Goal: Find specific page/section: Find specific page/section

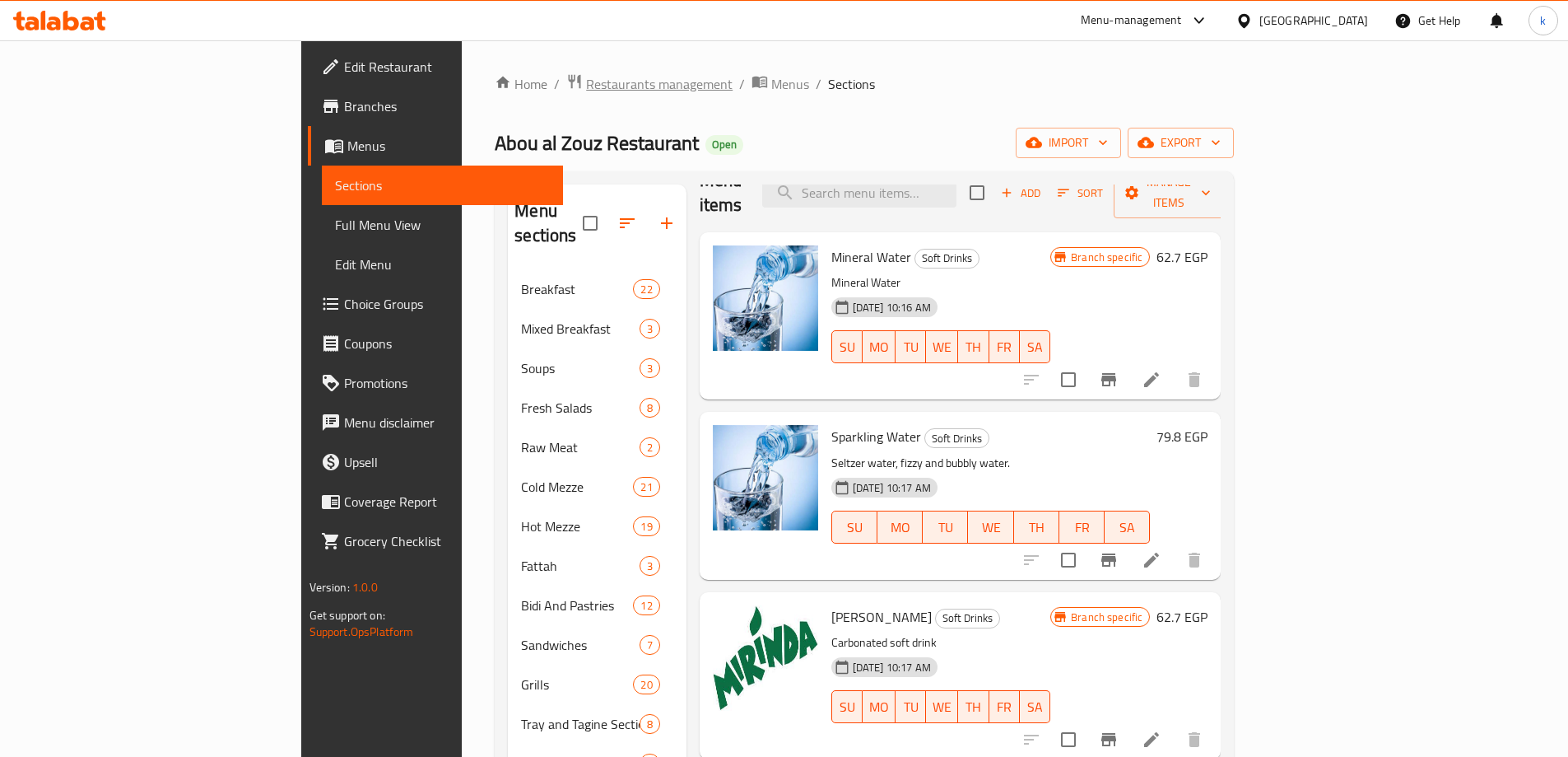
click at [587, 84] on span "Restaurants management" at bounding box center [660, 84] width 147 height 20
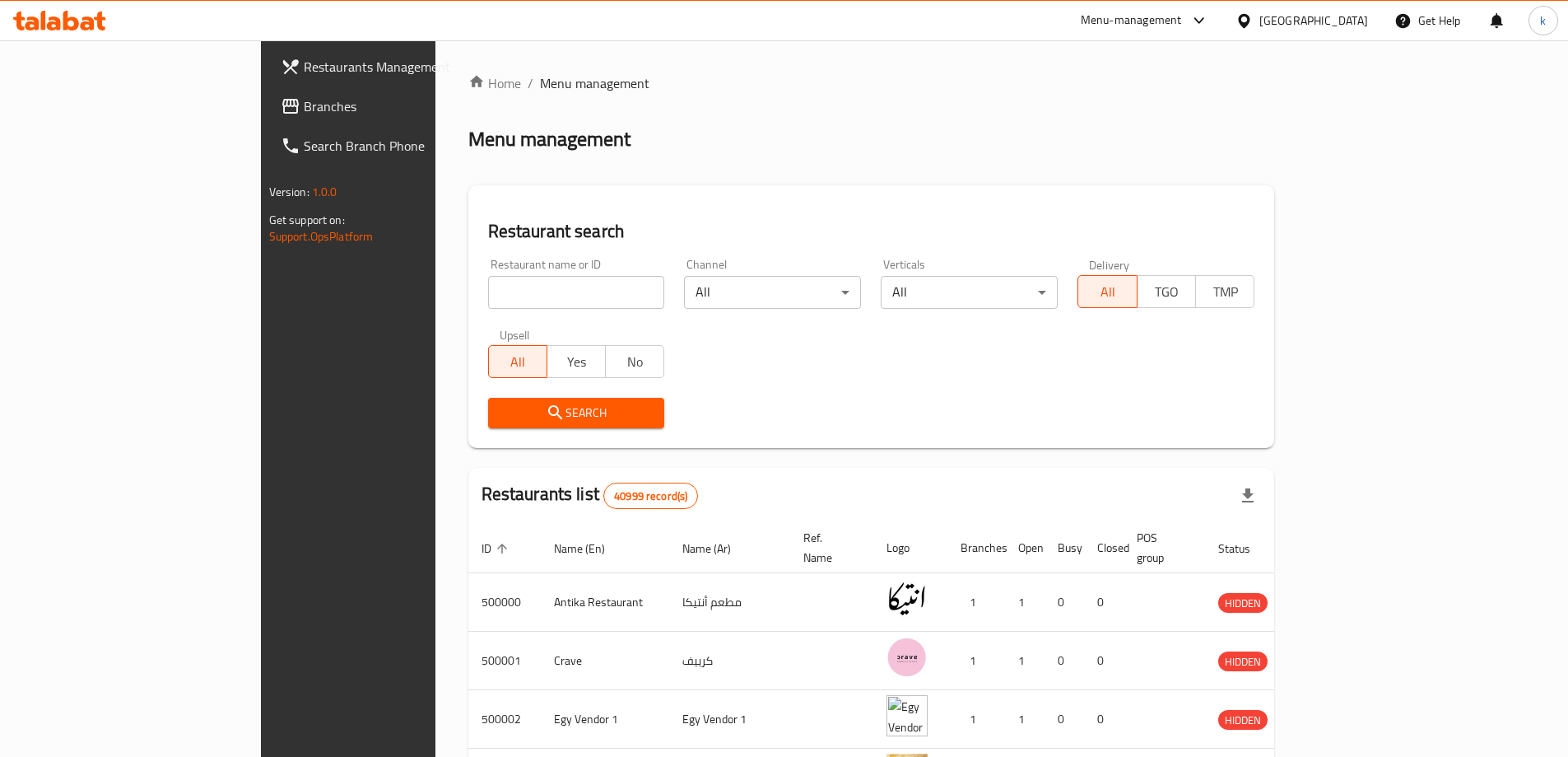
click at [267, 123] on link "Branches" at bounding box center [395, 106] width 256 height 40
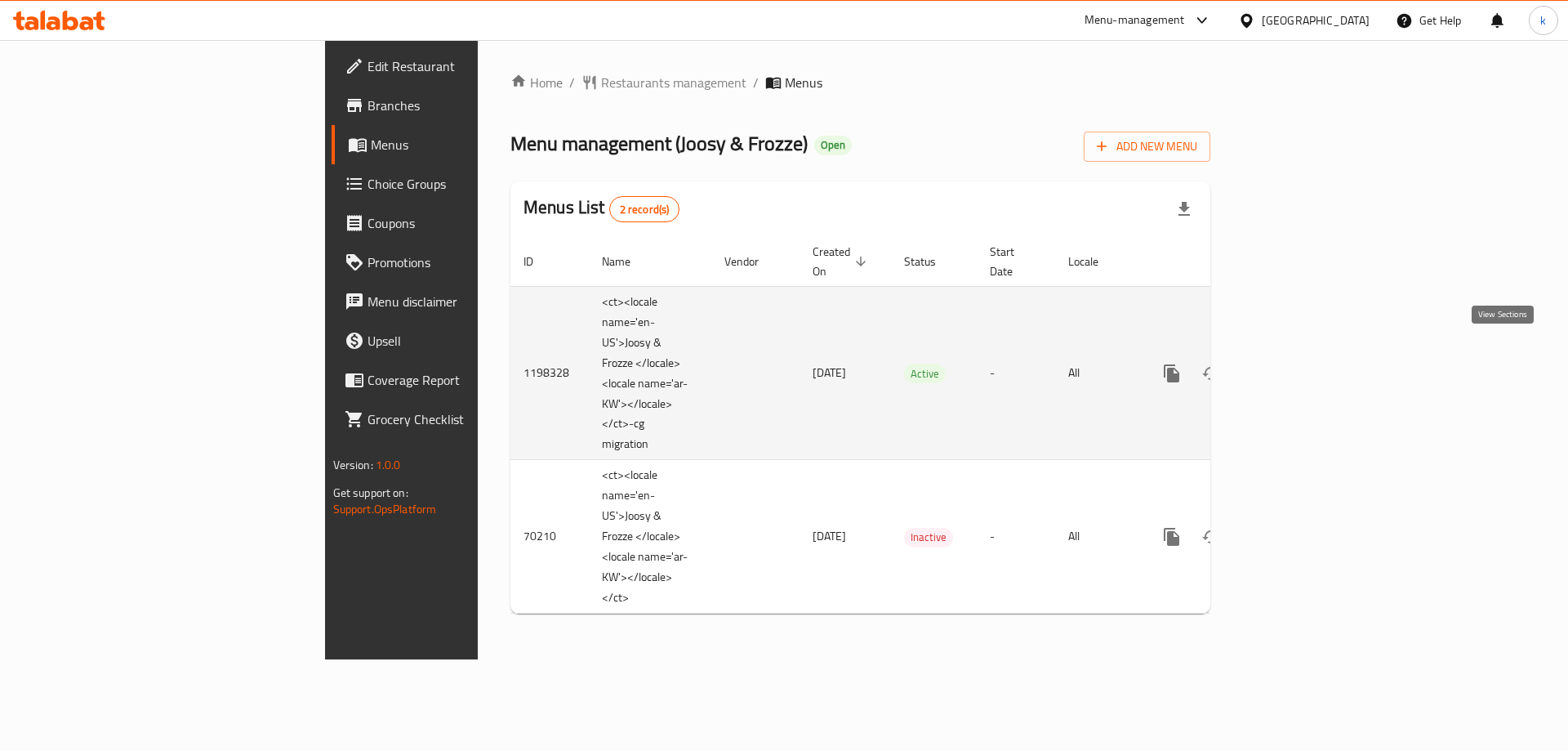
click at [1300, 364] on icon "enhanced table" at bounding box center [1290, 374] width 20 height 20
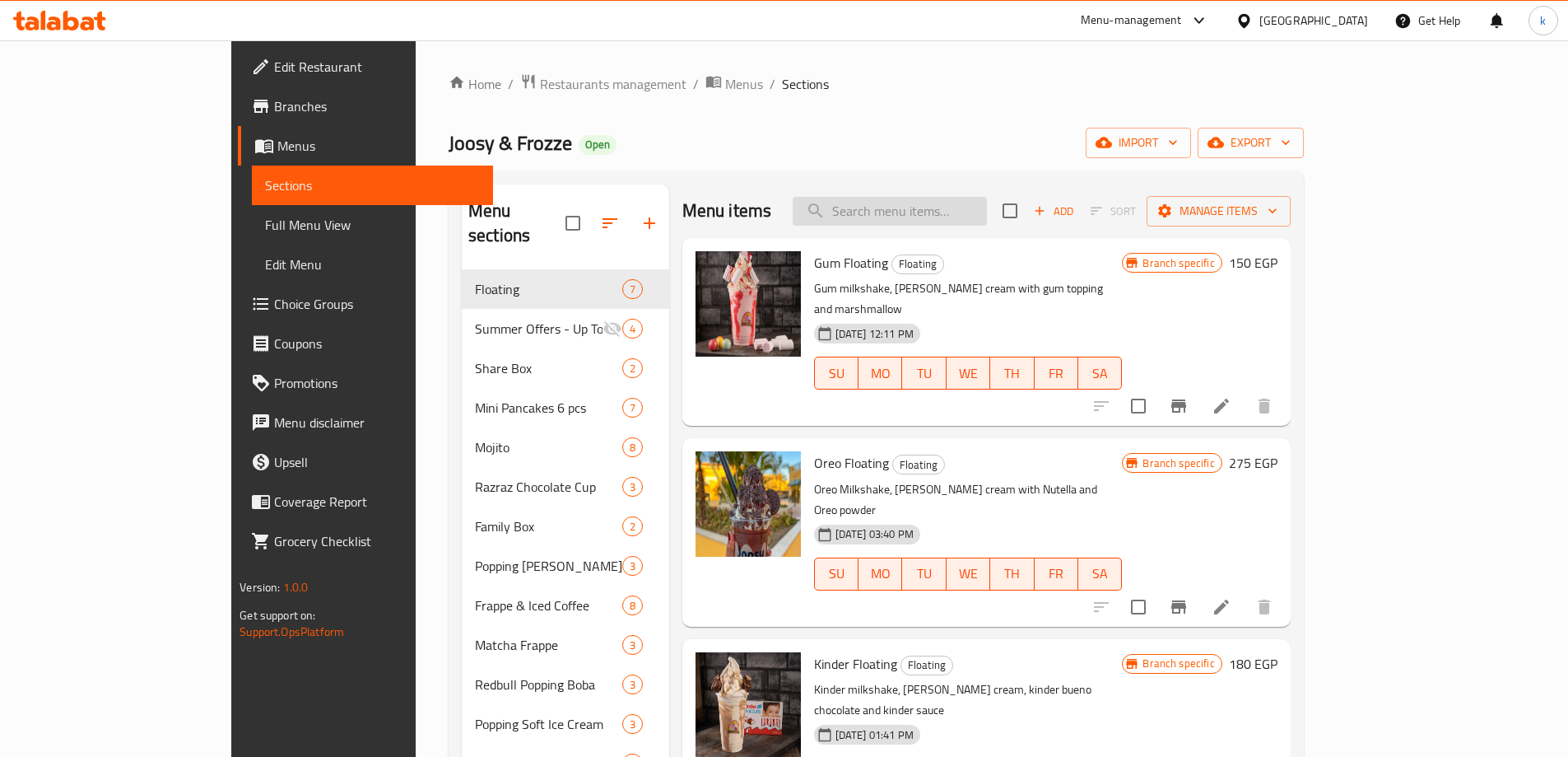
click at [976, 207] on input "search" at bounding box center [890, 211] width 194 height 29
paste input "6 Nutella , Lotus Mini Pancakes"
type input "6 Nutella , Lotus Mini Pancakes"
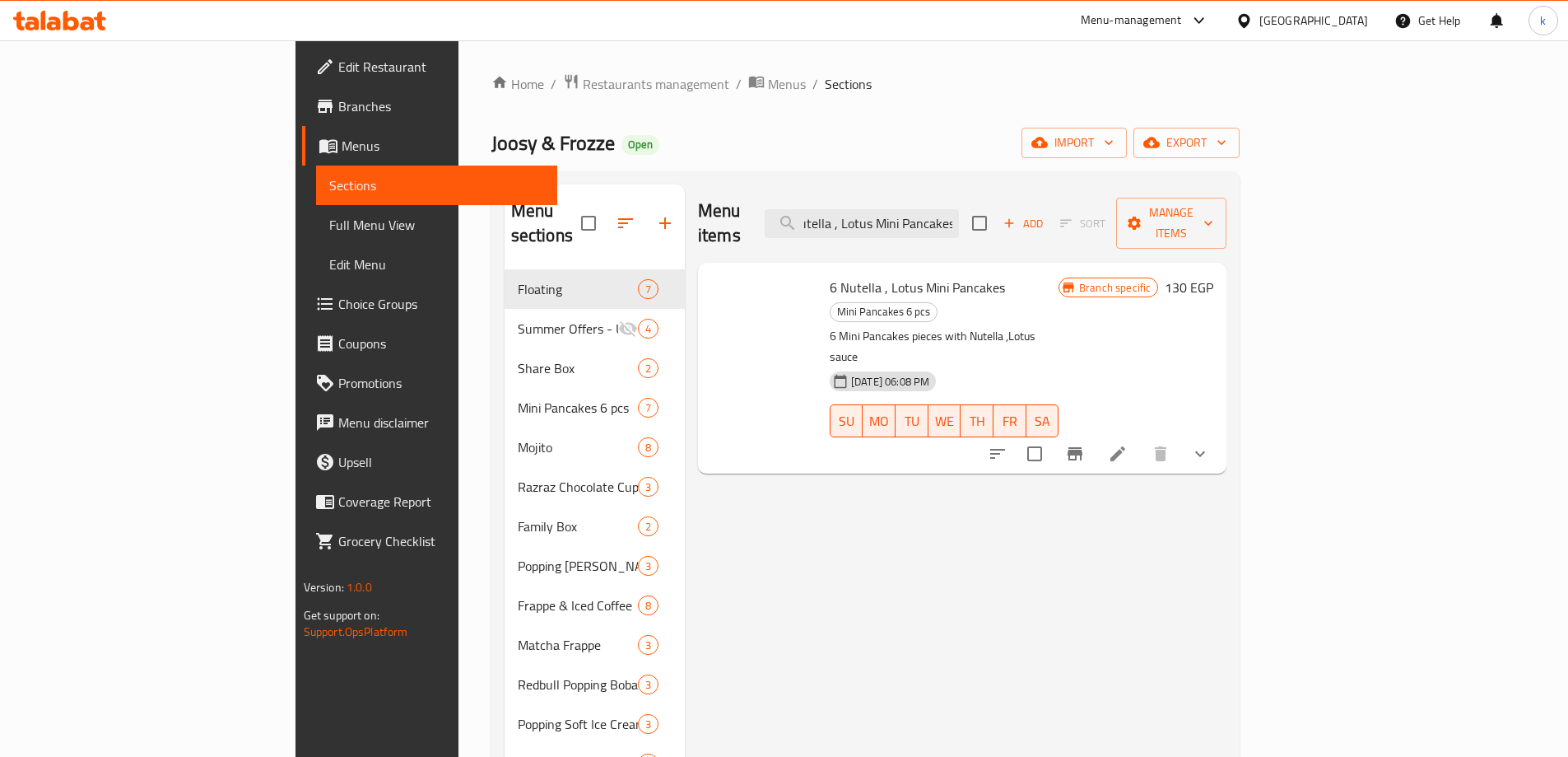
scroll to position [0, 0]
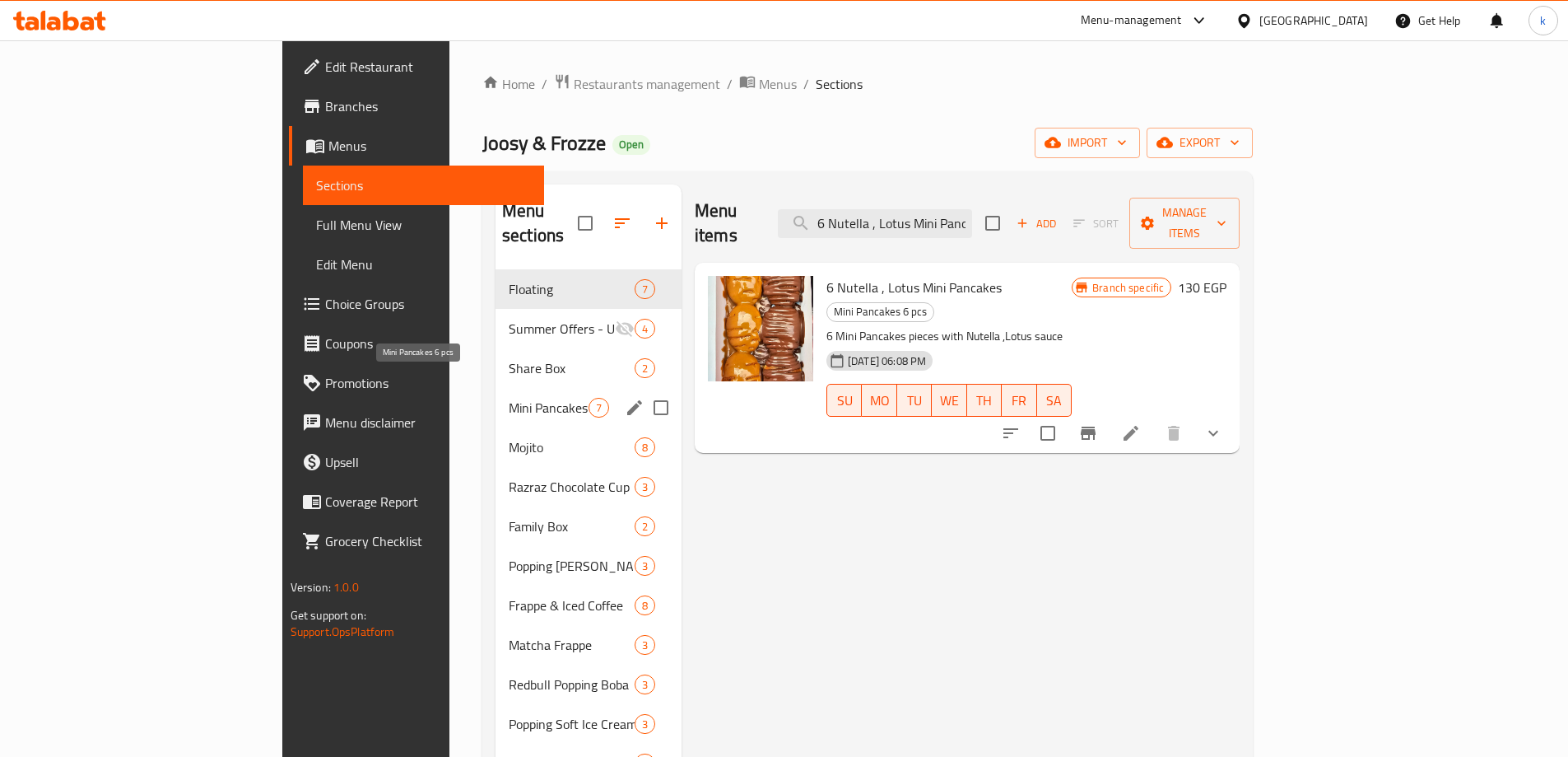
click at [509, 398] on span "Mini Pancakes 6 pcs" at bounding box center [548, 408] width 80 height 20
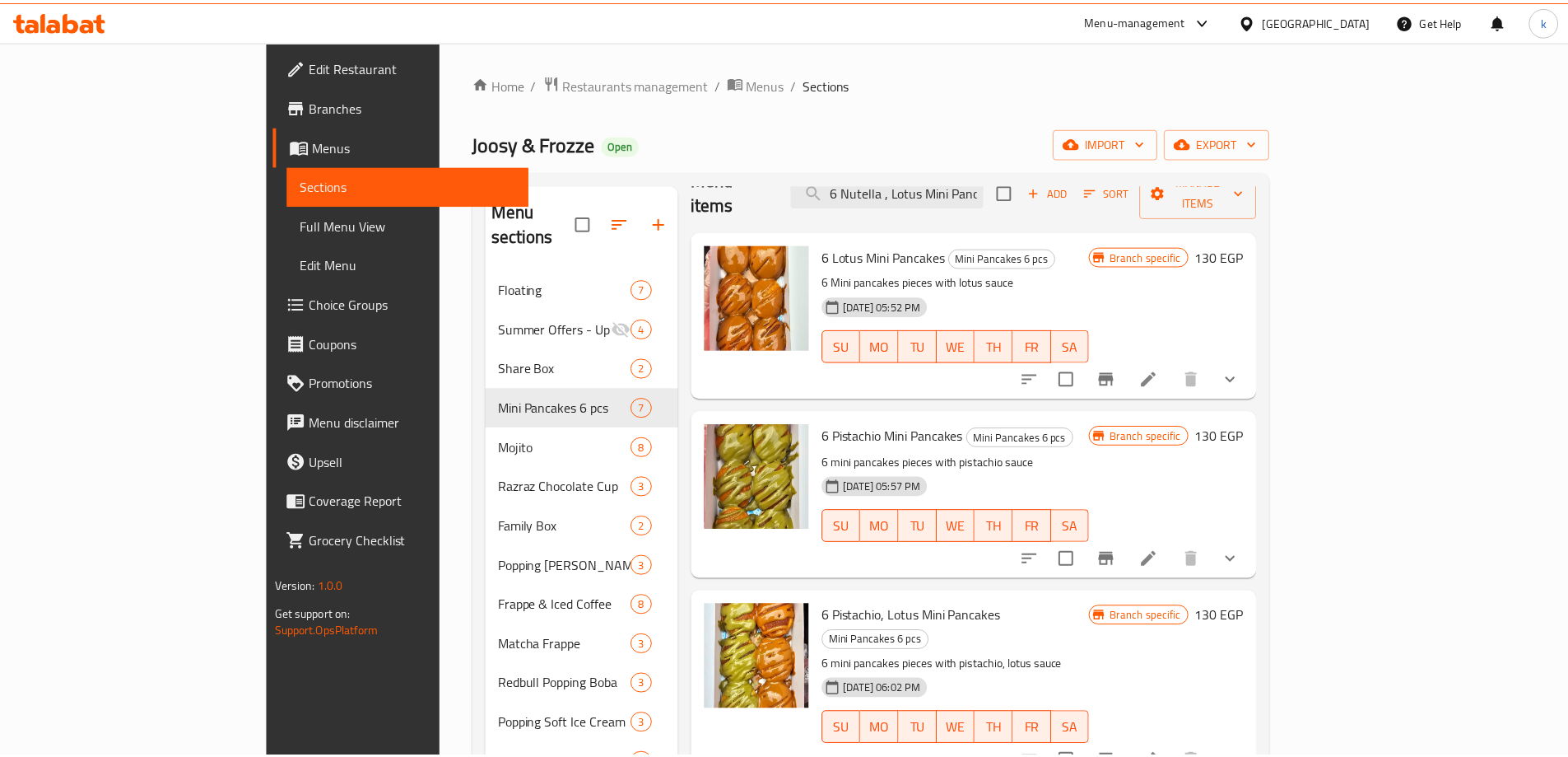
scroll to position [331, 0]
